Goal: Task Accomplishment & Management: Manage account settings

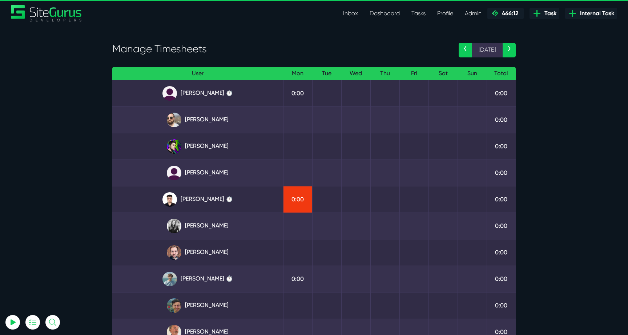
select select "0"
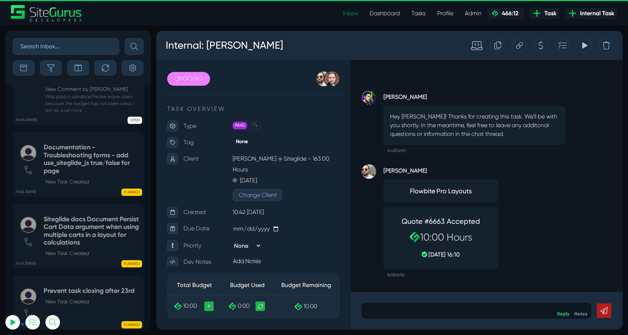
select select "0"
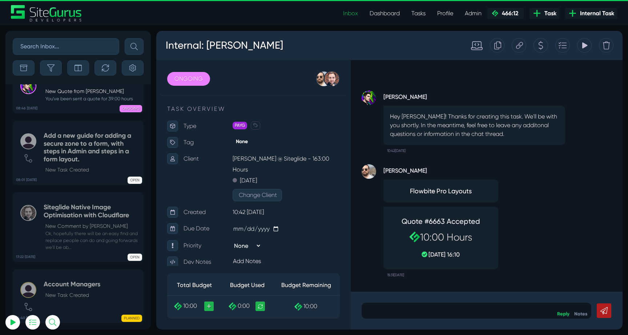
scroll to position [-1959, 0]
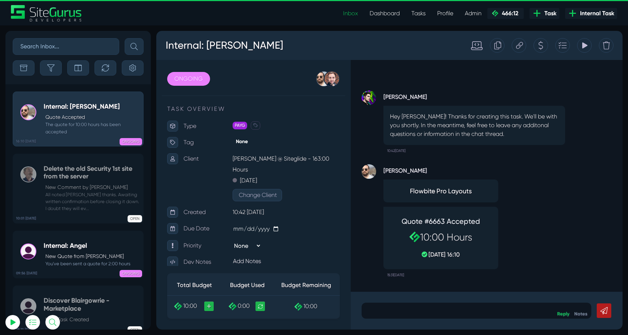
click at [88, 120] on p "Quote Accepted" at bounding box center [92, 117] width 94 height 8
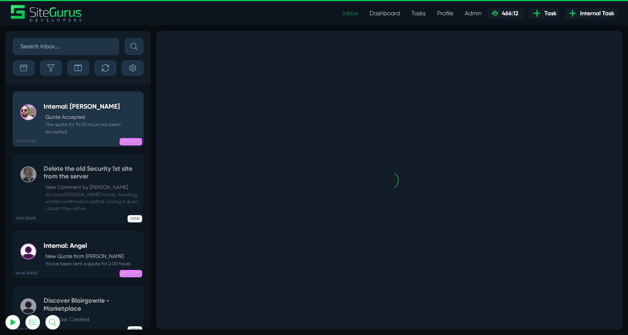
scroll to position [0, 0]
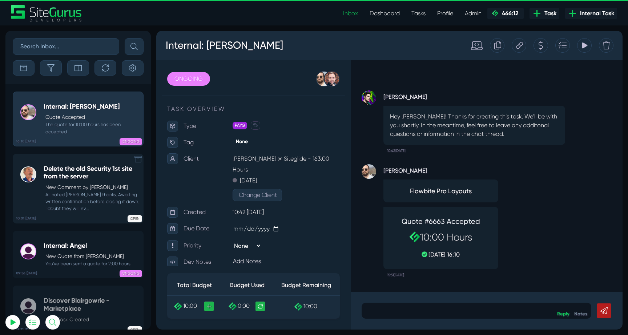
click at [83, 175] on h5 "Delete the old Security 1st site from the server" at bounding box center [92, 173] width 96 height 16
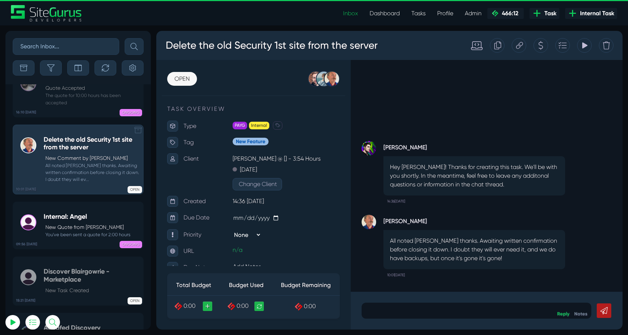
scroll to position [-1959, 0]
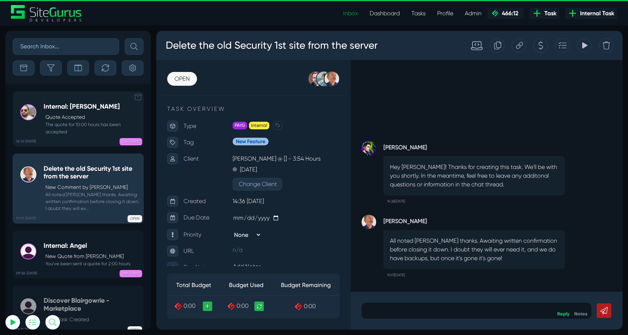
click at [80, 128] on small "The quote for 10:00 hours has been accepted" at bounding box center [92, 128] width 96 height 14
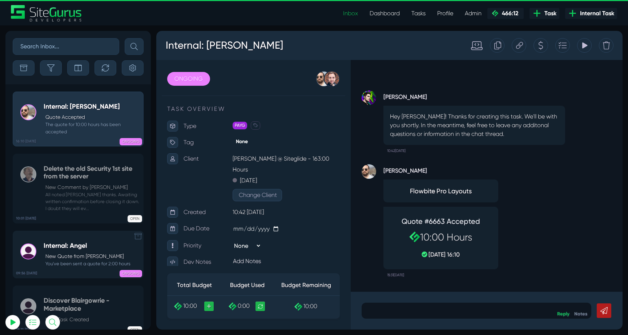
click at [81, 231] on link "09:56 08 Oct Internal: Angel New Quote from Angel Dagondon You've been sent a q…" at bounding box center [78, 255] width 131 height 48
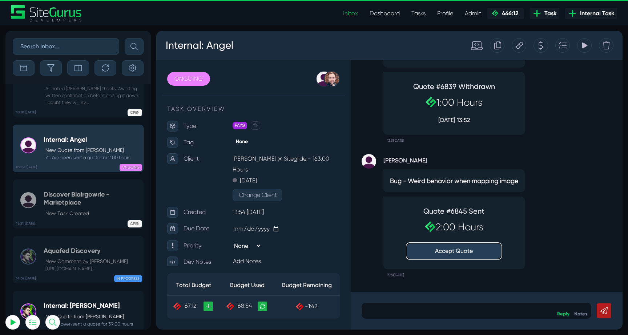
click at [461, 249] on button "Accept Quote" at bounding box center [453, 251] width 94 height 16
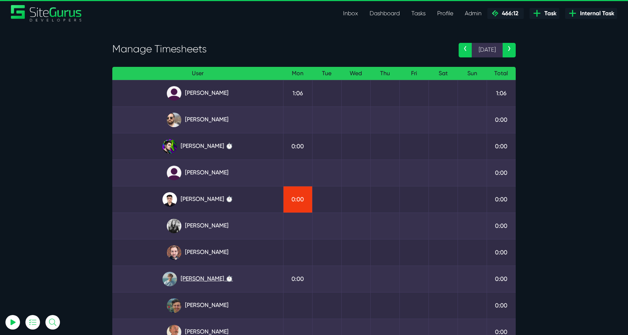
click at [215, 278] on link "Matt Jones ⏱️" at bounding box center [197, 279] width 159 height 15
click at [213, 146] on link "Josh Carter ⏱️" at bounding box center [197, 146] width 159 height 15
click at [217, 90] on link "Angel Dagondon" at bounding box center [197, 93] width 159 height 15
click at [216, 197] on link "Kevin Abelgas ⏱️" at bounding box center [197, 199] width 159 height 15
click at [203, 197] on link "Kevin Abelgas ⏱️" at bounding box center [197, 199] width 159 height 15
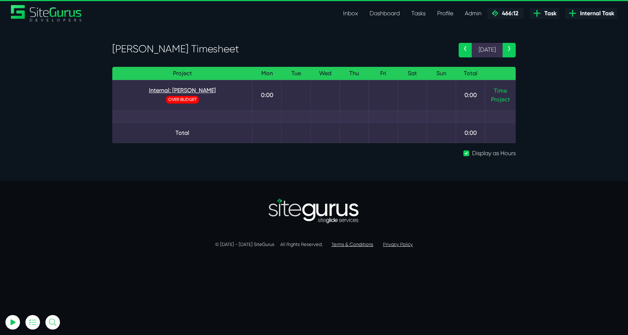
click at [194, 93] on link "Internal: [PERSON_NAME]" at bounding box center [182, 90] width 128 height 9
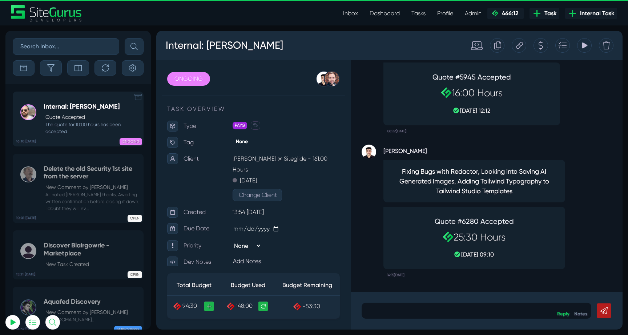
click at [85, 117] on p "Quote Accepted" at bounding box center [92, 117] width 94 height 8
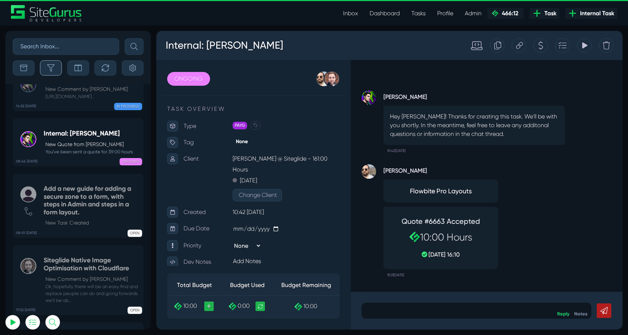
click at [57, 66] on button "button" at bounding box center [51, 67] width 22 height 15
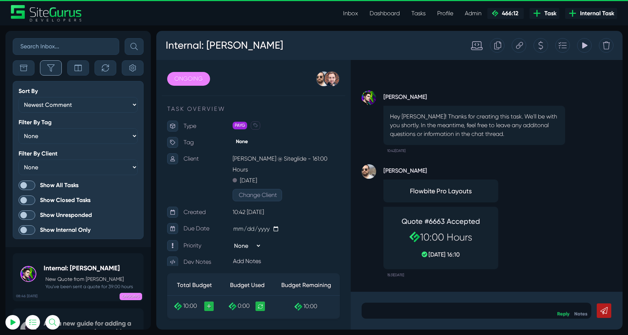
scroll to position [-1811, 0]
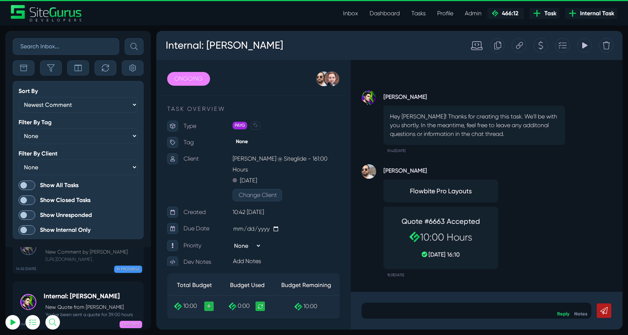
click at [26, 181] on span at bounding box center [27, 185] width 17 height 9
click at [0, 0] on input "Show All Tasks" at bounding box center [0, 0] width 0 height 0
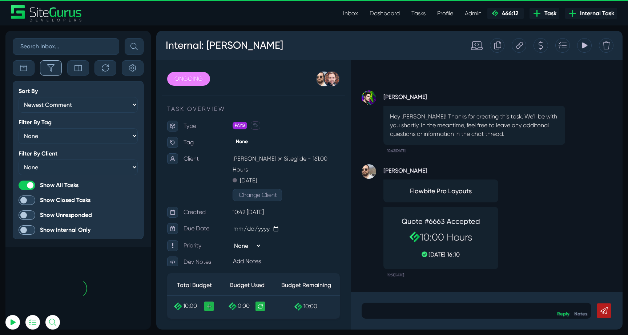
click at [59, 66] on button "button" at bounding box center [51, 67] width 22 height 15
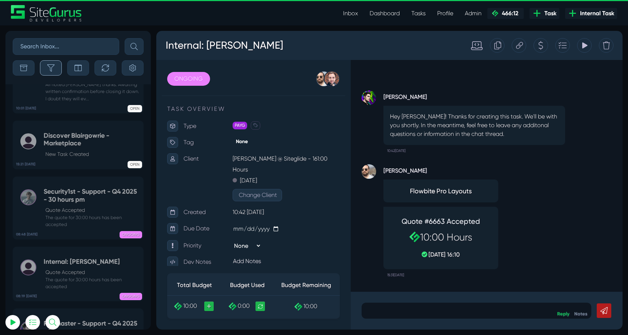
scroll to position [-28788, 0]
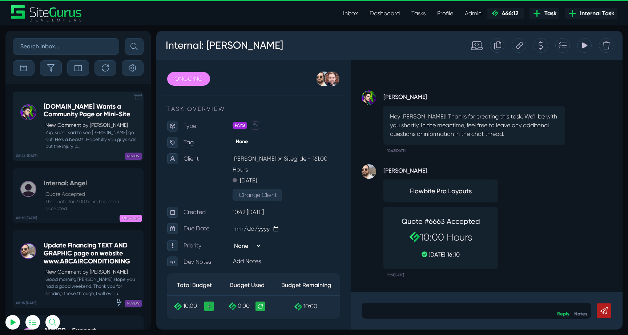
click at [80, 110] on h5 "[DOMAIN_NAME] Wants a Community Page or Mini-Site" at bounding box center [92, 111] width 96 height 16
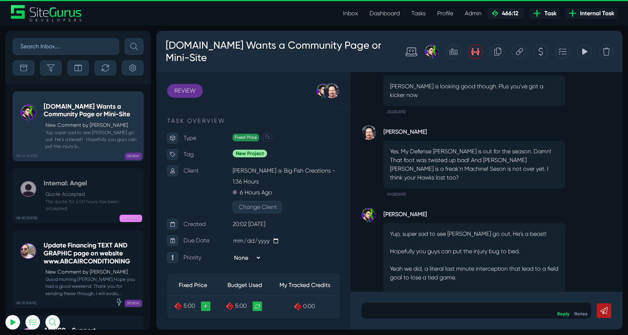
scroll to position [-47, 0]
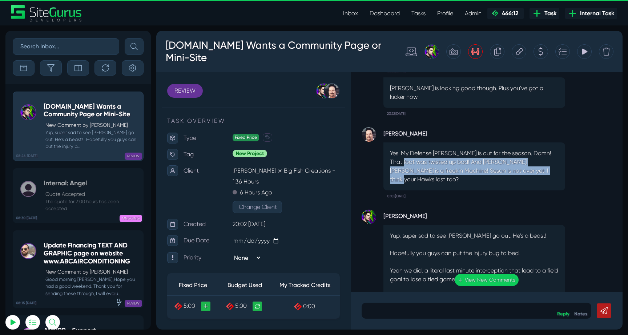
drag, startPoint x: 408, startPoint y: 169, endPoint x: 531, endPoint y: 175, distance: 122.9
click at [531, 175] on p "Yes. My Defense Mate Warner is out for the season. Damn! That foot was twisted …" at bounding box center [474, 166] width 169 height 35
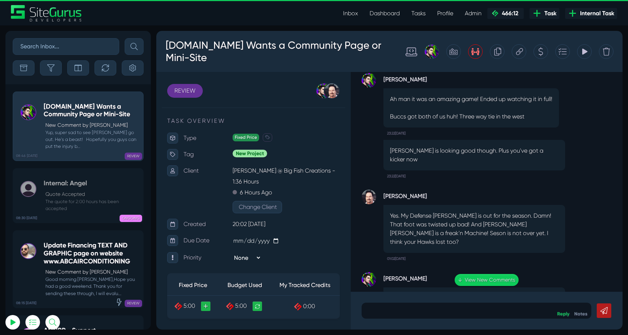
scroll to position [-111, 0]
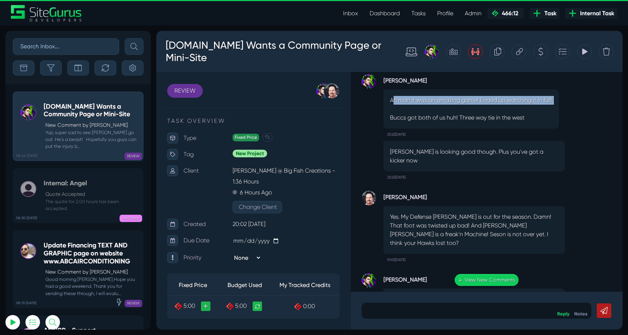
drag, startPoint x: 392, startPoint y: 116, endPoint x: 529, endPoint y: 129, distance: 137.6
click at [529, 122] on p "Ah man it was an amazing game! Ended up watching it in full! Buccs got both of …" at bounding box center [471, 109] width 162 height 26
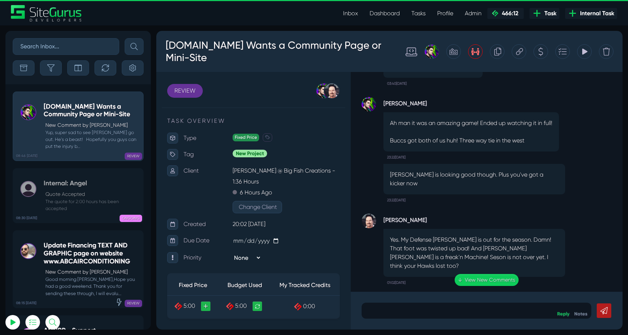
scroll to position [-90, 0]
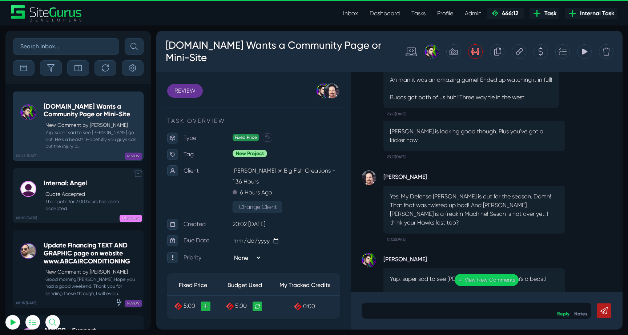
click at [84, 190] on p "Quote Accepted" at bounding box center [92, 194] width 94 height 8
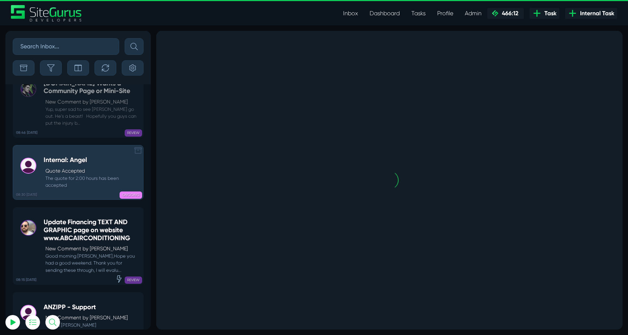
scroll to position [-28712, 0]
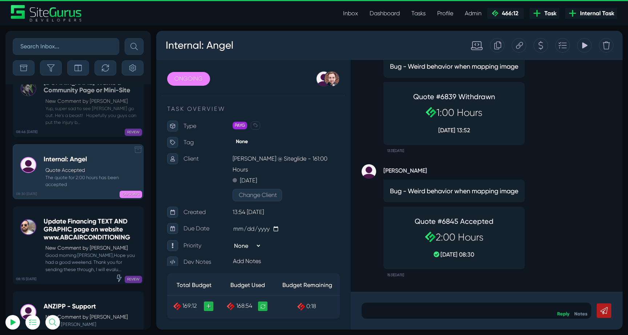
click at [84, 218] on div "Update Financing TEXT AND GRAPHIC page on website www.ABCAIRCONDITIONING New Co…" at bounding box center [92, 245] width 96 height 55
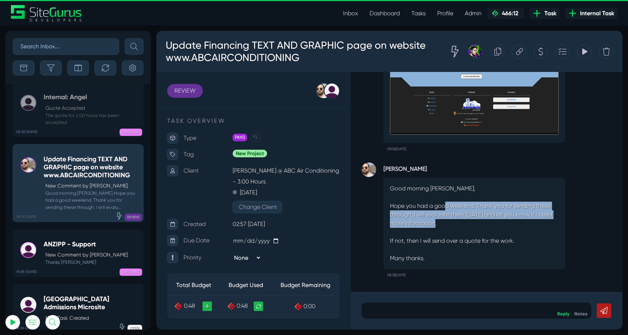
drag, startPoint x: 444, startPoint y: 205, endPoint x: 492, endPoint y: 224, distance: 52.3
click at [492, 224] on p "Good morning Karon, Hope you had a good weekend. Thank you for sending these th…" at bounding box center [474, 223] width 169 height 78
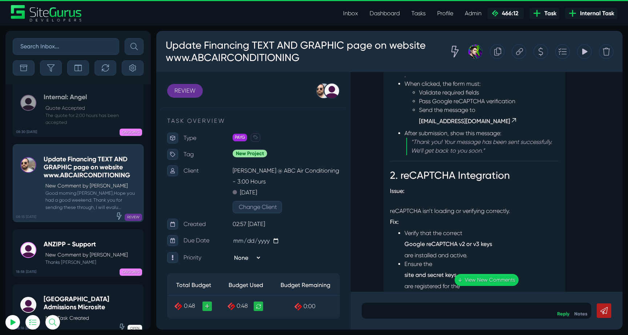
scroll to position [-1000, 0]
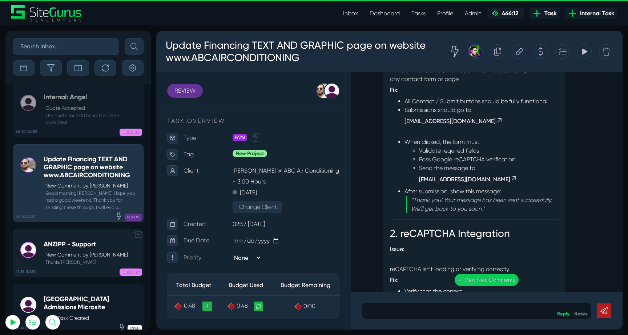
click at [63, 240] on h5 "ANZIPP - Support" at bounding box center [86, 244] width 84 height 8
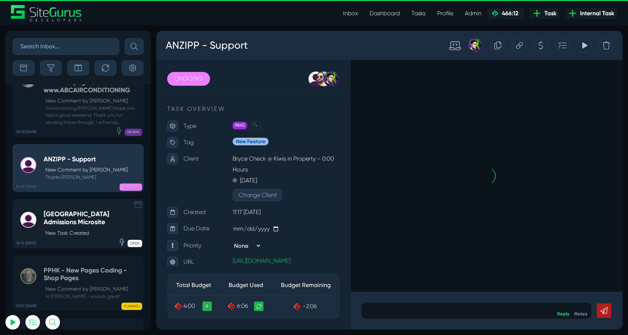
click at [76, 210] on div "Principia College Admissions Microsite New Task Created" at bounding box center [92, 223] width 96 height 26
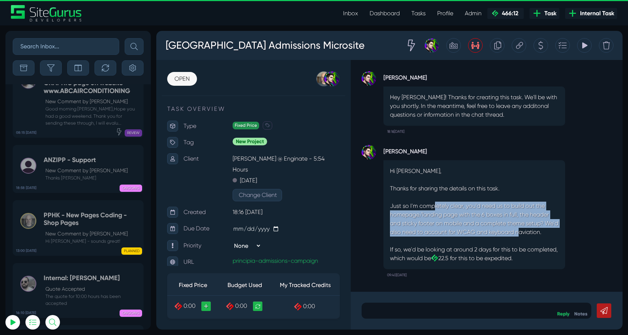
drag, startPoint x: 432, startPoint y: 204, endPoint x: 535, endPoint y: 232, distance: 106.5
click at [535, 232] on p "Just so I'm completely clear, you'd need us to build out the homepage/landing p…" at bounding box center [474, 219] width 169 height 35
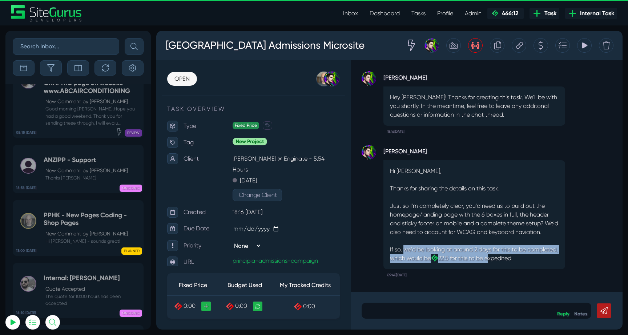
drag, startPoint x: 404, startPoint y: 250, endPoint x: 530, endPoint y: 262, distance: 126.7
click at [527, 260] on p "If so, we'd be looking at around 2 days for this to be completed, which would b…" at bounding box center [474, 253] width 169 height 17
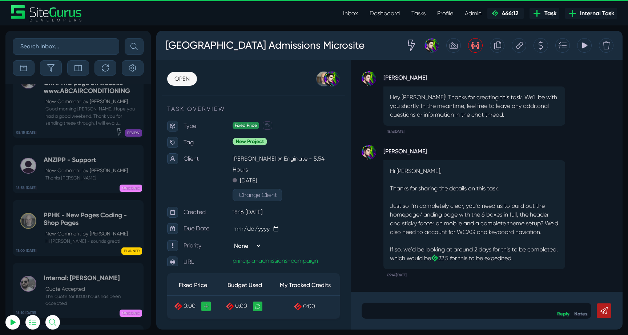
click at [530, 262] on p "If so, we'd be looking at around 2 days for this to be completed, which would b…" at bounding box center [474, 253] width 169 height 17
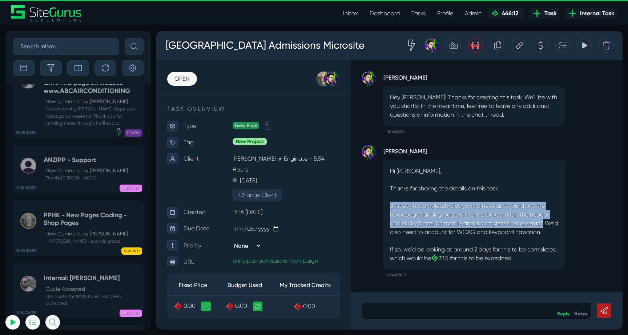
drag, startPoint x: 391, startPoint y: 205, endPoint x: 551, endPoint y: 222, distance: 161.5
click at [551, 222] on p "Just so I'm completely clear, you'd need us to build out the homepage/landing p…" at bounding box center [474, 219] width 169 height 35
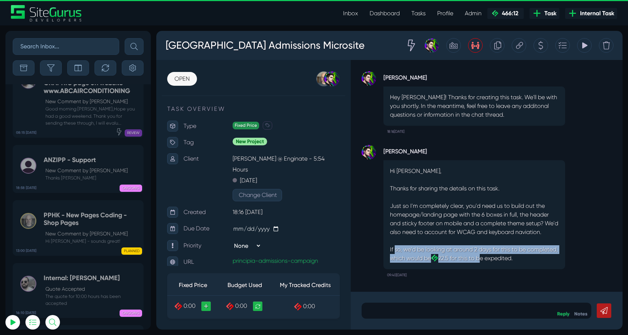
drag, startPoint x: 396, startPoint y: 246, endPoint x: 512, endPoint y: 260, distance: 117.0
click at [512, 260] on p "If so, we'd be looking at around 2 days for this to be completed, which would b…" at bounding box center [474, 253] width 169 height 17
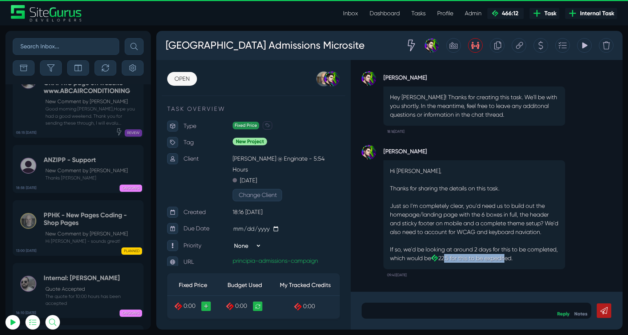
drag, startPoint x: 478, startPoint y: 258, endPoint x: 539, endPoint y: 258, distance: 60.7
click at [539, 258] on p "If so, we'd be looking at around 2 days for this to be completed, which would b…" at bounding box center [474, 253] width 169 height 17
drag, startPoint x: 426, startPoint y: 260, endPoint x: 526, endPoint y: 259, distance: 99.9
click at [526, 259] on p "If so, we'd be looking at around 2 days for this to be completed, which would b…" at bounding box center [474, 253] width 169 height 17
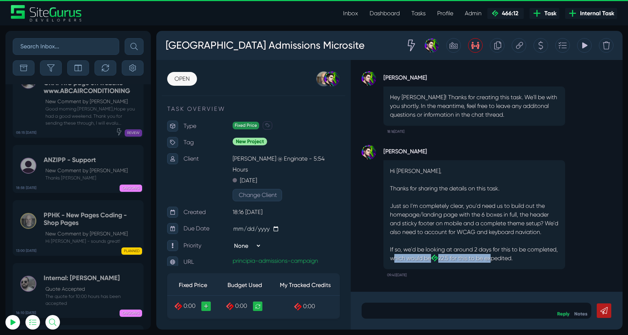
click at [526, 259] on p "If so, we'd be looking at around 2 days for this to be completed, which would b…" at bounding box center [474, 253] width 169 height 17
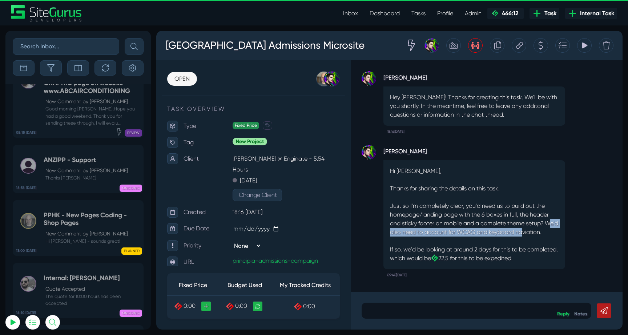
drag, startPoint x: 393, startPoint y: 232, endPoint x: 538, endPoint y: 232, distance: 144.6
click at [538, 232] on p "Just so I'm completely clear, you'd need us to build out the homepage/landing p…" at bounding box center [474, 219] width 169 height 35
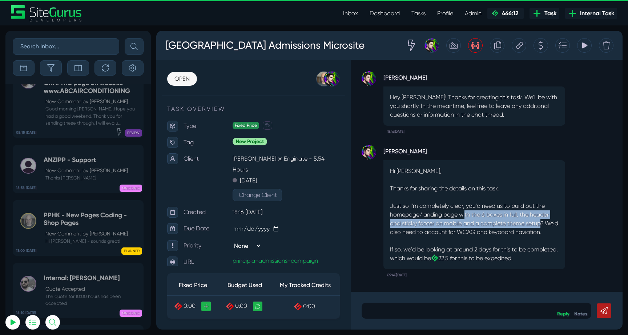
drag, startPoint x: 466, startPoint y: 215, endPoint x: 542, endPoint y: 224, distance: 76.1
click at [542, 224] on p "Just so I'm completely clear, you'd need us to build out the homepage/landing p…" at bounding box center [474, 219] width 169 height 35
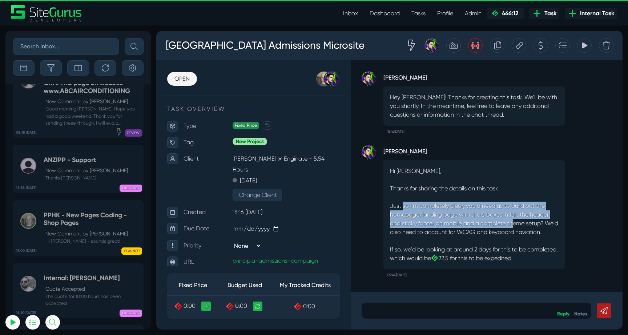
drag, startPoint x: 403, startPoint y: 206, endPoint x: 514, endPoint y: 223, distance: 112.9
click at [514, 223] on p "Just so I'm completely clear, you'd need us to build out the homepage/landing p…" at bounding box center [474, 219] width 169 height 35
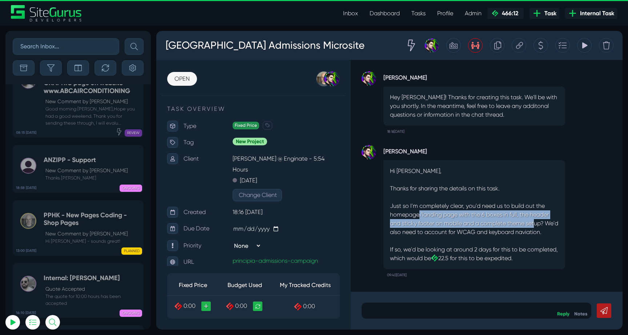
drag, startPoint x: 420, startPoint y: 214, endPoint x: 535, endPoint y: 227, distance: 115.9
click at [535, 227] on p "Just so I'm completely clear, you'd need us to build out the homepage/landing p…" at bounding box center [474, 219] width 169 height 35
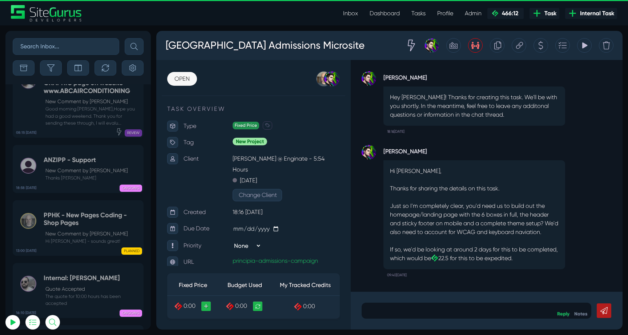
click at [520, 44] on icon at bounding box center [519, 46] width 7 height 14
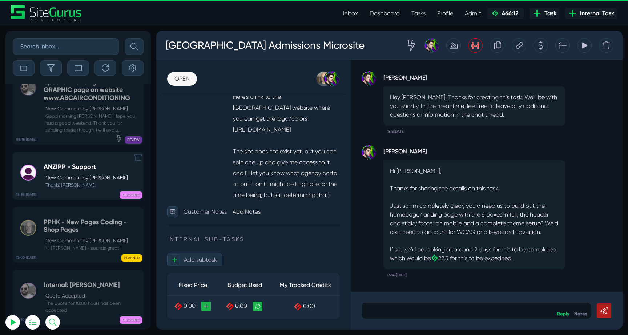
scroll to position [-28795, 0]
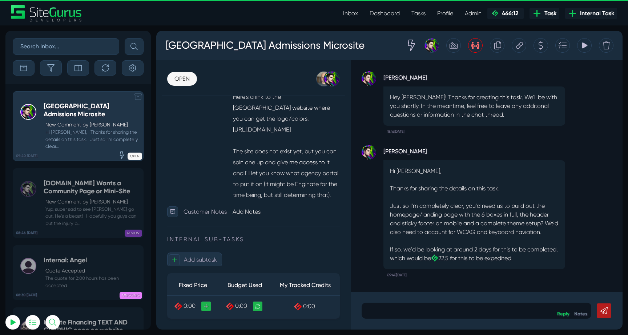
click at [81, 132] on small "Hi [PERSON_NAME], Thanks for sharing the details on this task. Just so I'm comp…" at bounding box center [92, 139] width 96 height 21
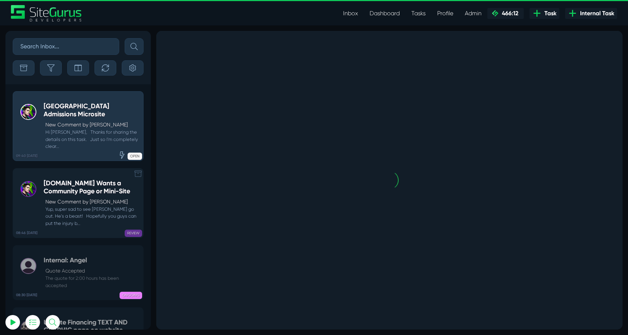
scroll to position [0, 0]
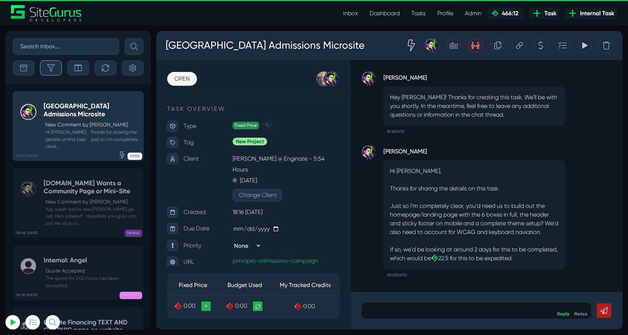
click at [54, 71] on button "button" at bounding box center [51, 67] width 22 height 15
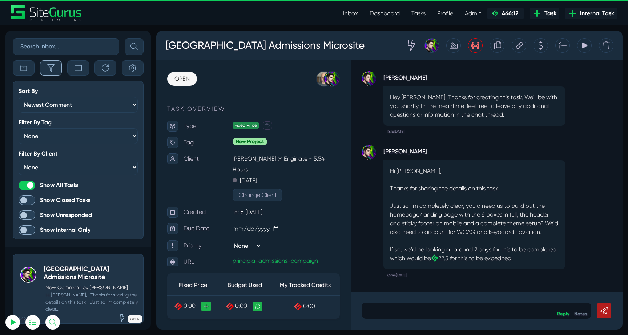
scroll to position [-28958, 0]
click at [53, 62] on button "button" at bounding box center [51, 67] width 22 height 15
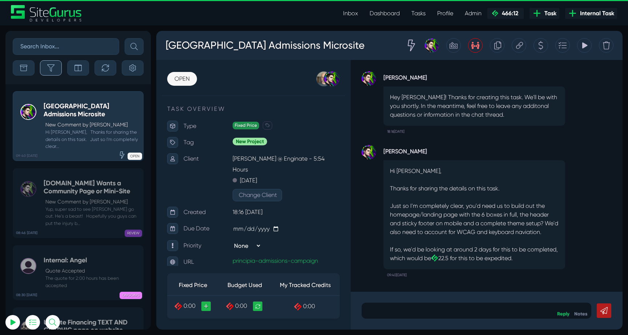
scroll to position [-28795, 0]
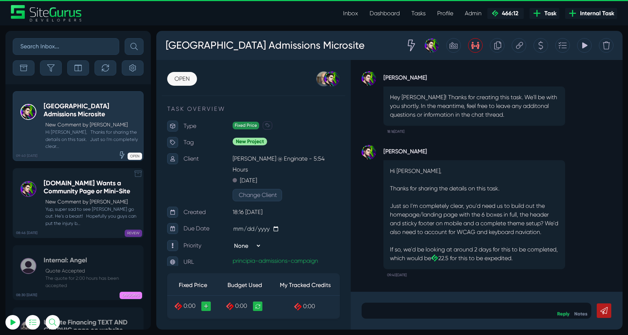
click at [82, 181] on h5 "[DOMAIN_NAME] Wants a Community Page or Mini-Site" at bounding box center [92, 187] width 96 height 16
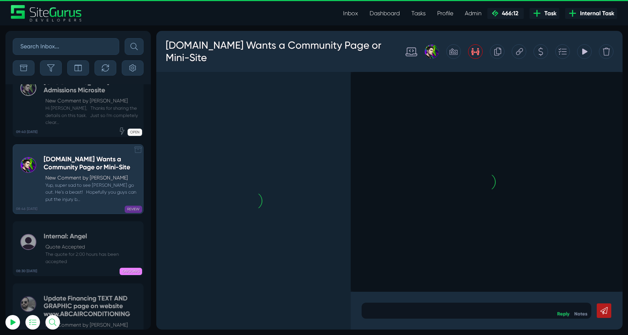
scroll to position [-28795, 0]
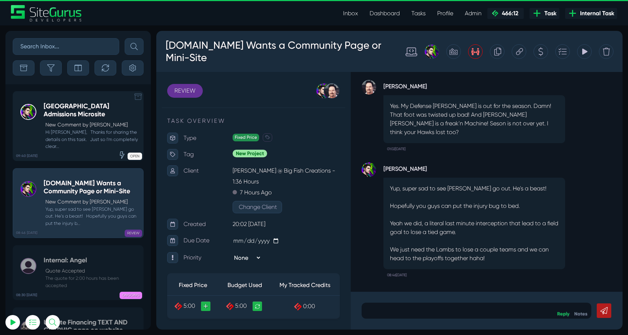
click at [75, 132] on small "Hi [PERSON_NAME], Thanks for sharing the details on this task. Just so I'm comp…" at bounding box center [92, 139] width 96 height 21
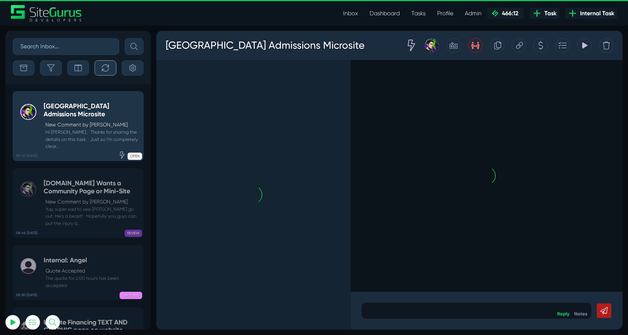
click at [108, 68] on icon "button" at bounding box center [105, 67] width 7 height 7
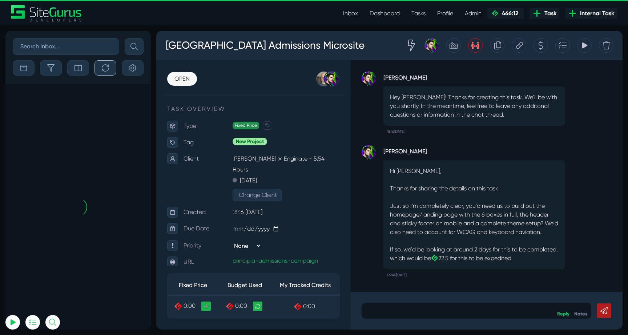
scroll to position [-28795, 0]
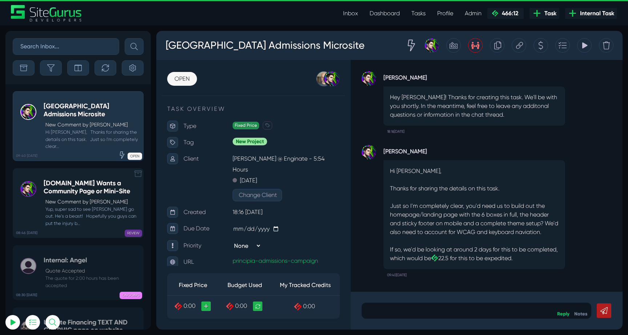
click at [67, 182] on h5 "[DOMAIN_NAME] Wants a Community Page or Mini-Site" at bounding box center [92, 187] width 96 height 16
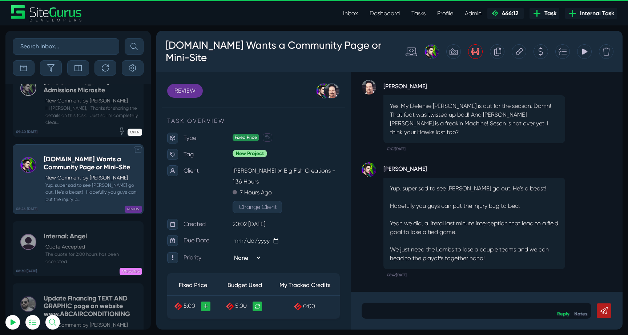
scroll to position [-28795, 0]
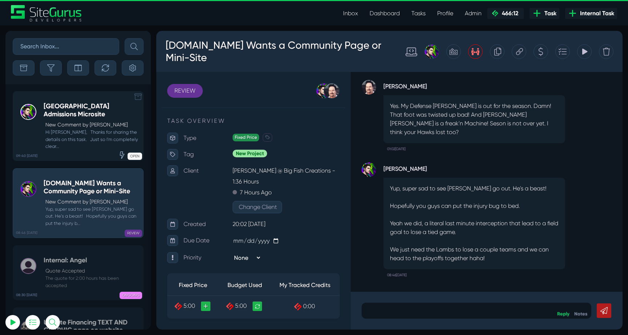
click at [69, 134] on small "Hi [PERSON_NAME], Thanks for sharing the details on this task. Just so I'm comp…" at bounding box center [92, 139] width 96 height 21
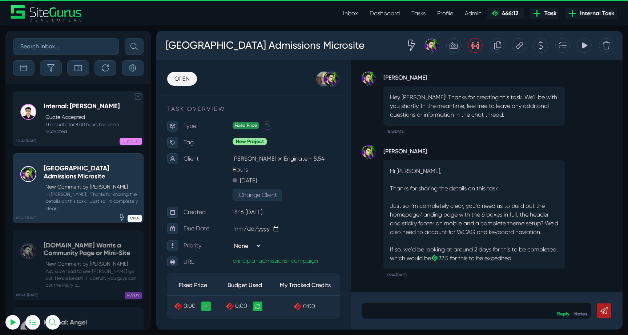
click at [93, 113] on p "Quote Accepted" at bounding box center [92, 117] width 94 height 8
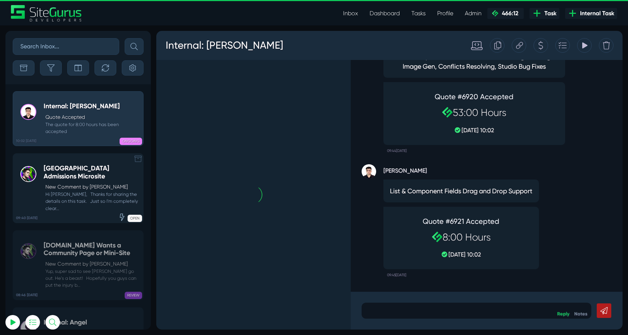
click at [92, 160] on link "09:40 13 Oct Principia College Admissions Microsite New Comment by Josh Carter …" at bounding box center [78, 188] width 131 height 70
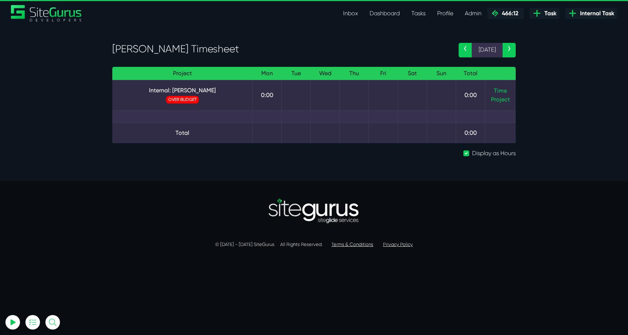
select select "0"
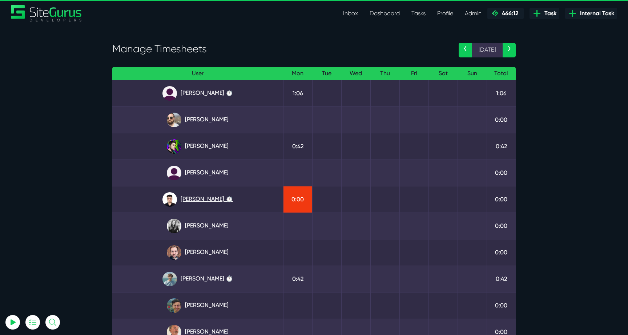
click at [213, 204] on link "Kevin Abelgas ⏱️" at bounding box center [197, 199] width 159 height 15
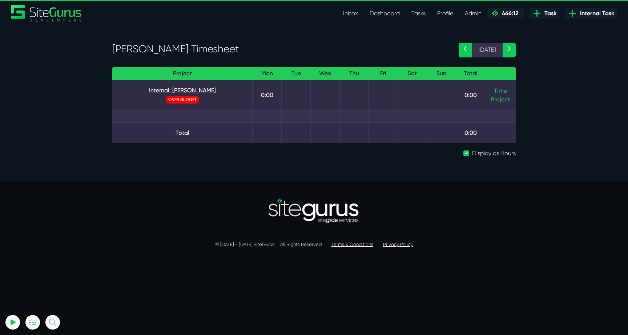
click at [189, 92] on link "Internal: [PERSON_NAME]" at bounding box center [182, 90] width 128 height 9
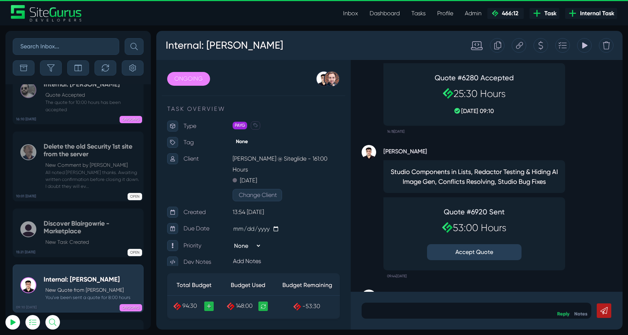
scroll to position [-102, 0]
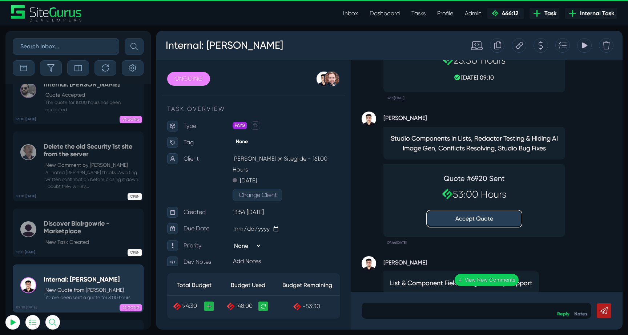
click at [478, 221] on button "Accept Quote" at bounding box center [474, 219] width 94 height 16
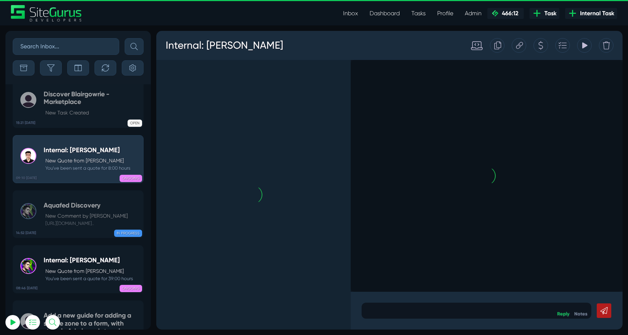
scroll to position [-1764, 0]
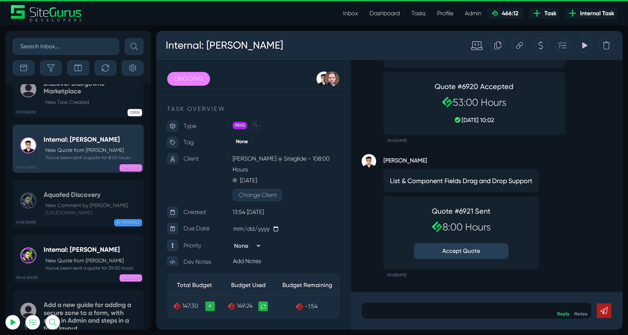
click at [466, 249] on button "Accept Quote" at bounding box center [461, 251] width 94 height 16
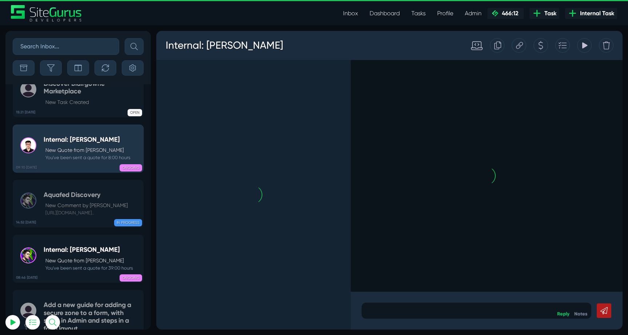
scroll to position [0, 0]
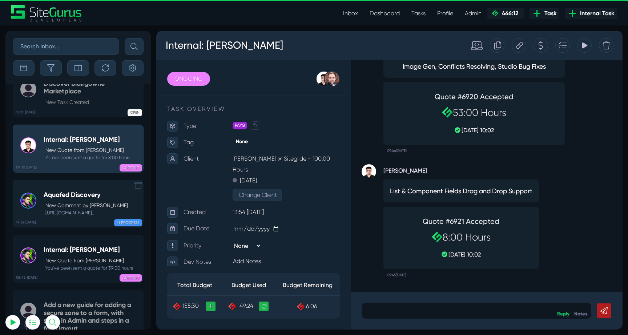
click at [75, 191] on div "Aquafed Discovery New Comment by Josh Carter https://res.cloudinary.com/sitegur…" at bounding box center [86, 203] width 84 height 25
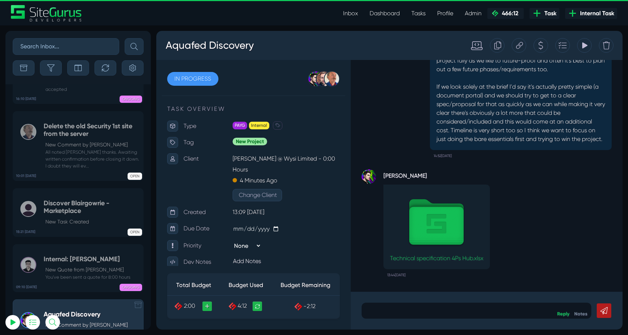
scroll to position [-1959, 0]
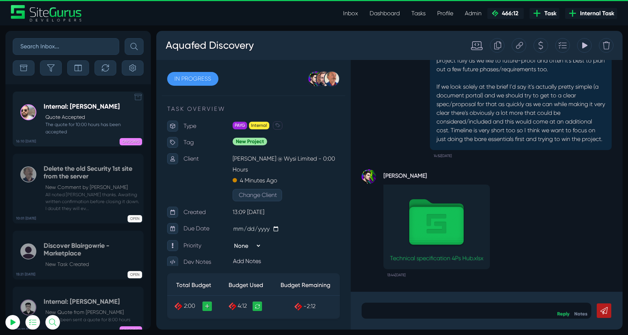
click at [70, 125] on small "The quote for 10:00 hours has been accepted" at bounding box center [92, 128] width 96 height 14
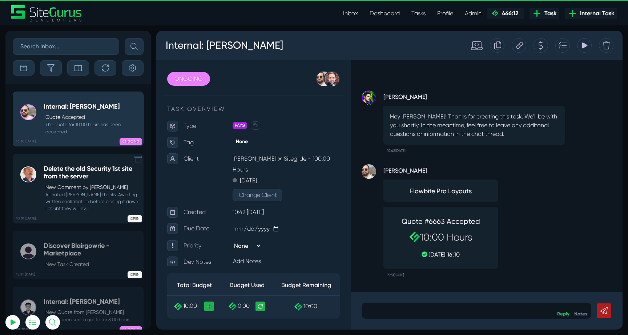
click at [86, 193] on small "All noted [PERSON_NAME] thanks. Awaiting written confirmation before closing it…" at bounding box center [92, 201] width 96 height 21
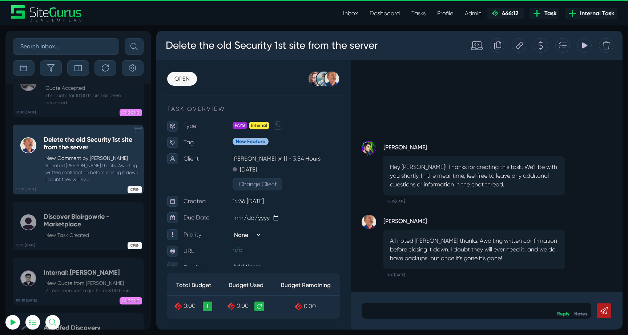
click at [86, 213] on h5 "Discover Blairgowrie - Marketplace" at bounding box center [92, 221] width 96 height 16
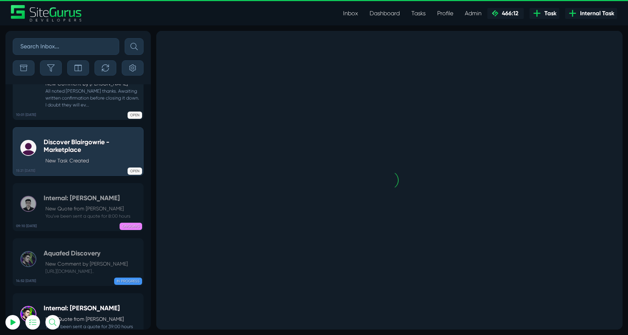
scroll to position [-1820, 0]
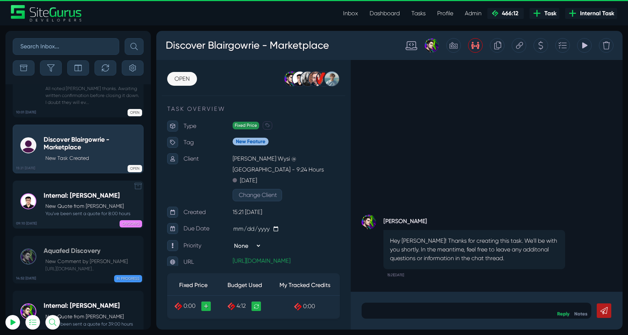
click at [81, 210] on small "You've been sent a quote for 8:00 hours" at bounding box center [87, 213] width 87 height 7
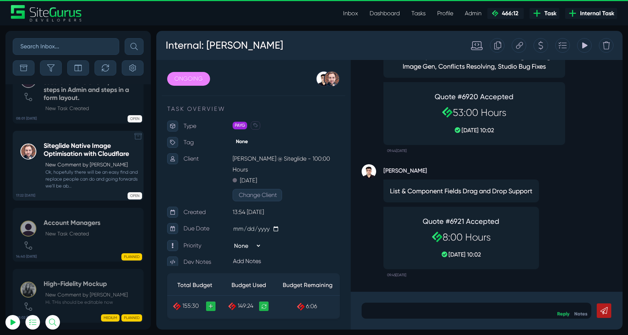
scroll to position [-1959, 0]
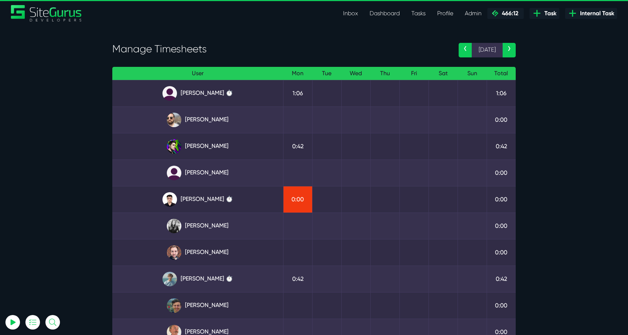
select select "0"
click at [217, 95] on link "[PERSON_NAME] ⏱️" at bounding box center [197, 93] width 159 height 15
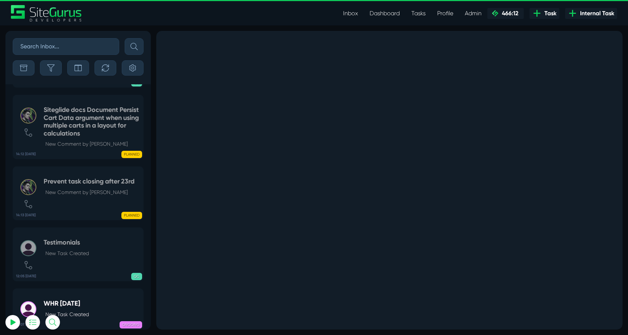
select select "0"
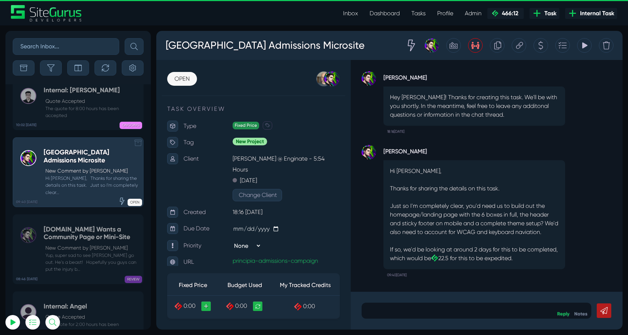
scroll to position [-28802, 0]
